Goal: Check status: Check status

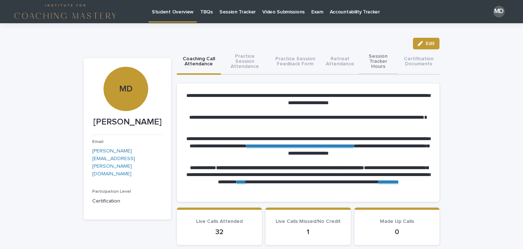
click at [371, 65] on button "Session Tracker Hours" at bounding box center [377, 61] width 39 height 25
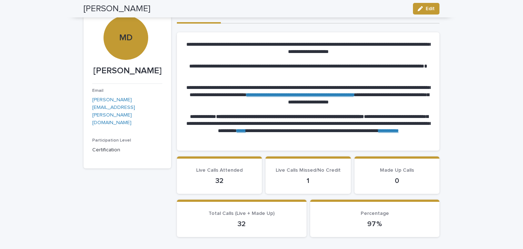
scroll to position [9, 0]
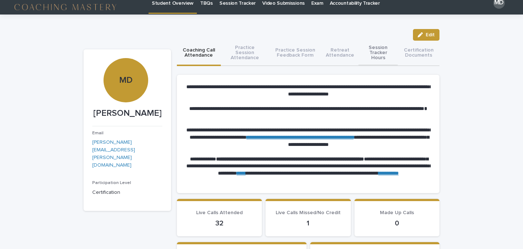
click at [378, 49] on button "Session Tracker Hours" at bounding box center [377, 53] width 39 height 25
